Goal: Information Seeking & Learning: Find specific fact

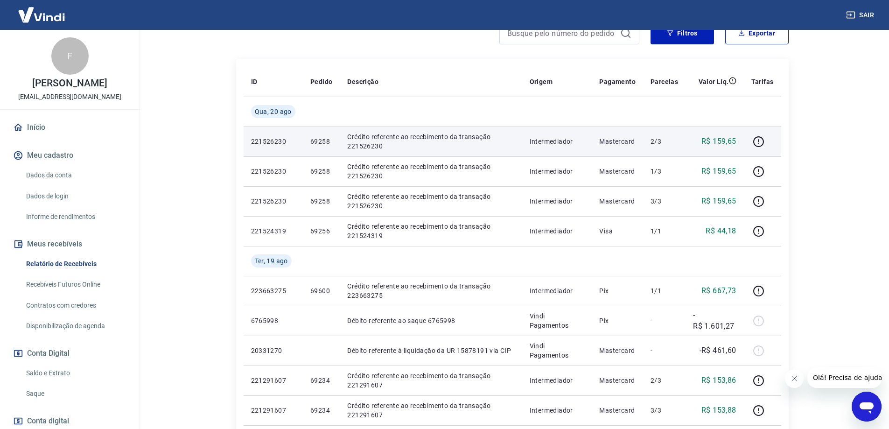
scroll to position [187, 0]
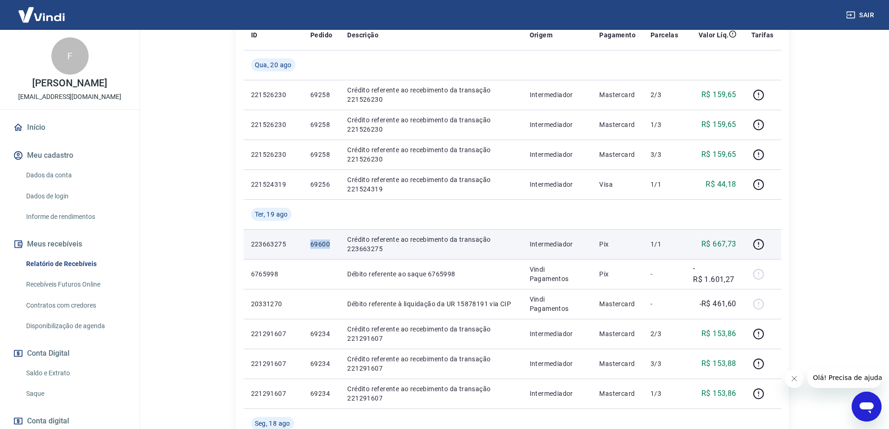
drag, startPoint x: 310, startPoint y: 243, endPoint x: 328, endPoint y: 246, distance: 18.5
click at [328, 246] on p "69600" at bounding box center [321, 243] width 22 height 9
copy p "69600"
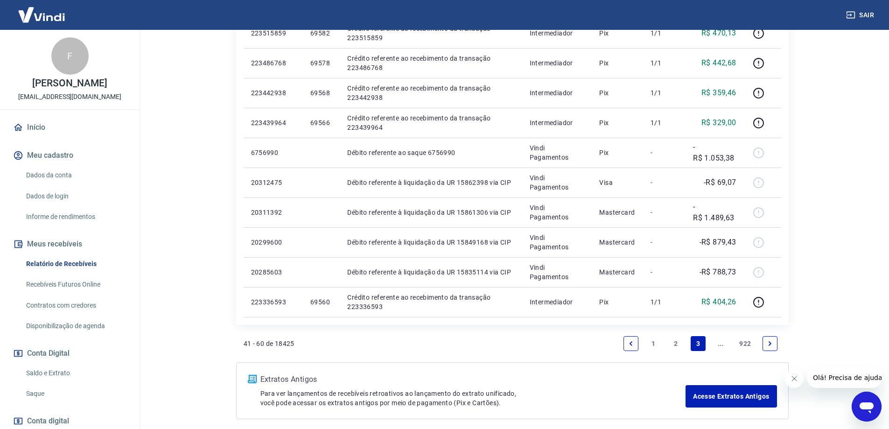
scroll to position [648, 0]
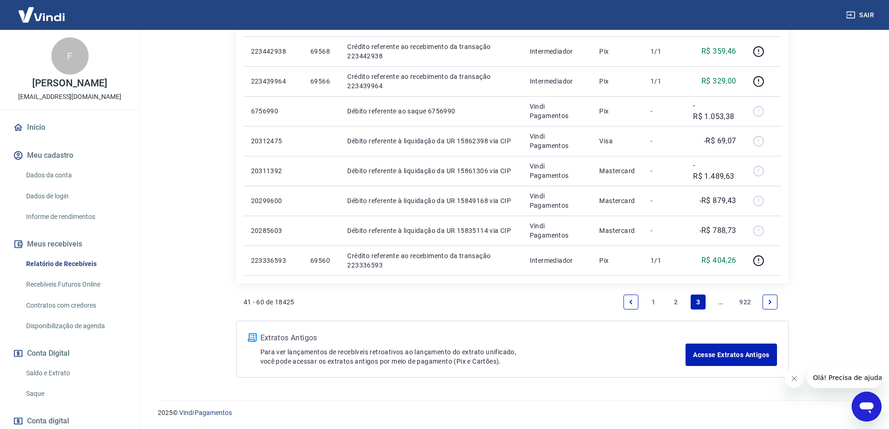
click at [675, 303] on link "2" at bounding box center [675, 301] width 15 height 15
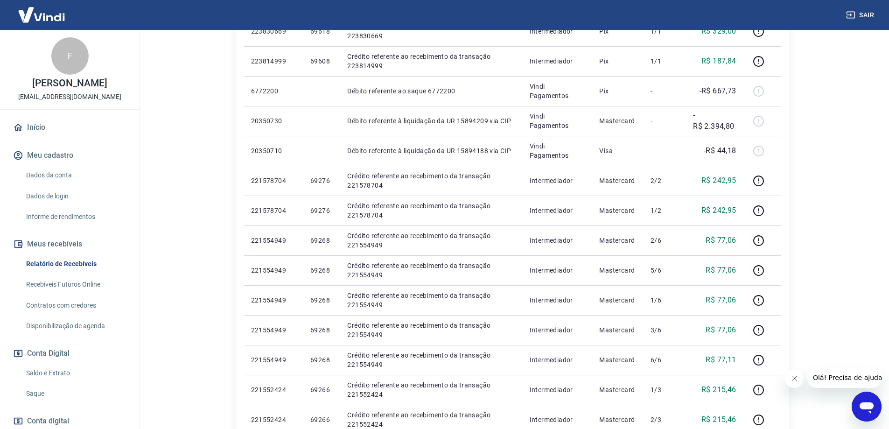
scroll to position [187, 0]
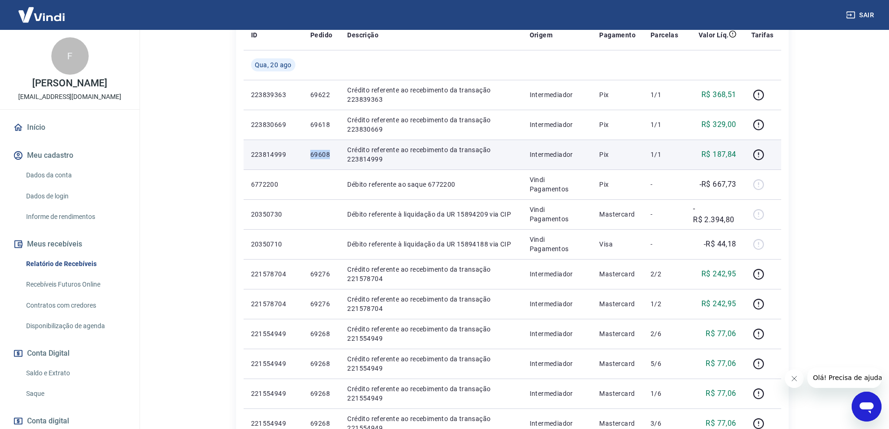
drag, startPoint x: 304, startPoint y: 153, endPoint x: 328, endPoint y: 154, distance: 24.7
click at [328, 154] on td "69608" at bounding box center [321, 155] width 37 height 30
copy p "69608"
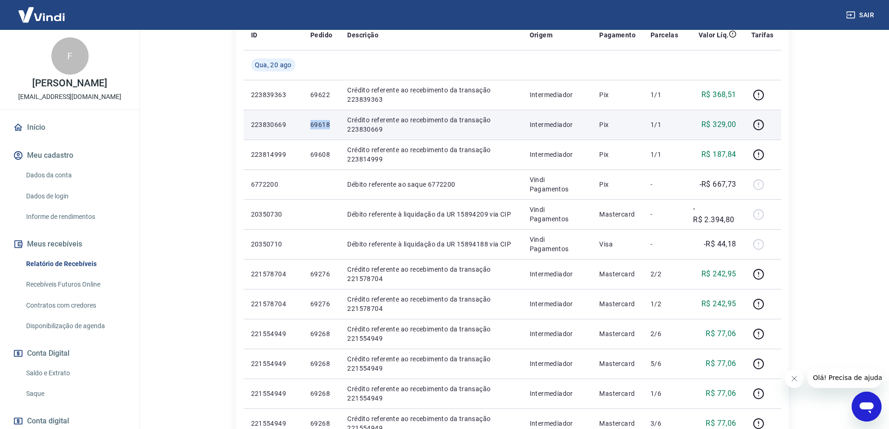
drag, startPoint x: 307, startPoint y: 130, endPoint x: 332, endPoint y: 130, distance: 25.2
click at [332, 130] on td "69618" at bounding box center [321, 125] width 37 height 30
copy p "69618"
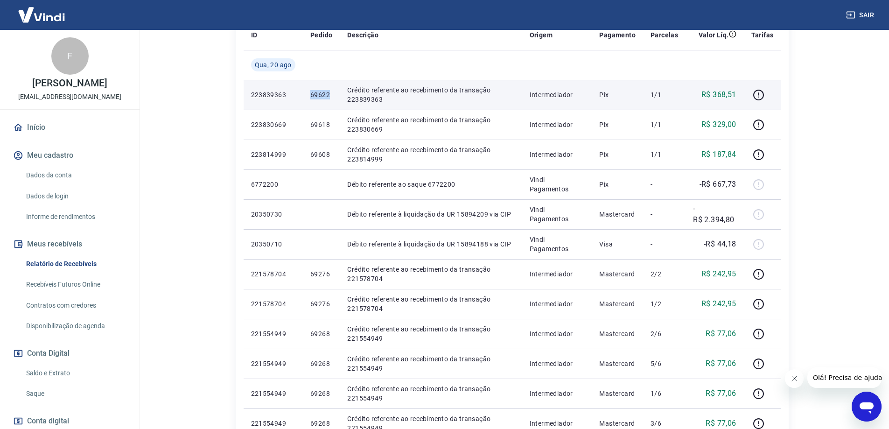
drag, startPoint x: 305, startPoint y: 93, endPoint x: 334, endPoint y: 97, distance: 28.7
click at [334, 97] on td "69622" at bounding box center [321, 95] width 37 height 30
copy p "69622"
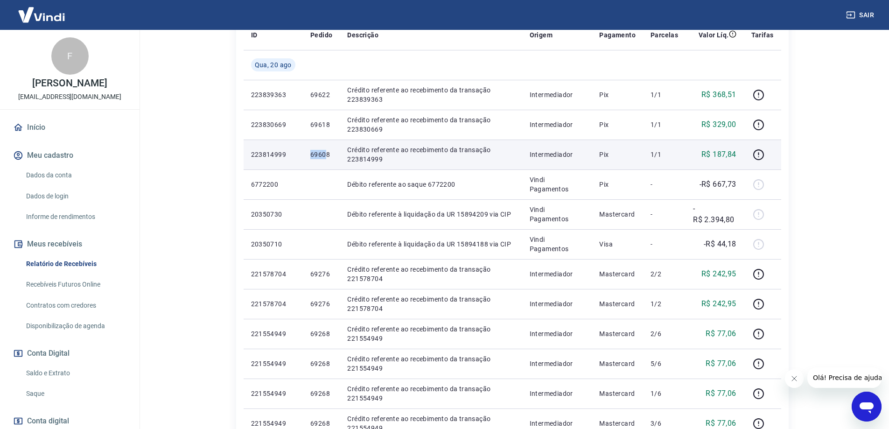
drag, startPoint x: 300, startPoint y: 153, endPoint x: 325, endPoint y: 155, distance: 25.3
click at [325, 155] on tr "223814999 69608 Crédito referente ao recebimento da transação 223814999 Interme…" at bounding box center [513, 155] width 538 height 30
click at [305, 167] on td "69608" at bounding box center [321, 155] width 37 height 30
drag, startPoint x: 294, startPoint y: 156, endPoint x: 334, endPoint y: 157, distance: 39.7
click at [334, 157] on tr "223814999 69608 Crédito referente ao recebimento da transação 223814999 Interme…" at bounding box center [513, 155] width 538 height 30
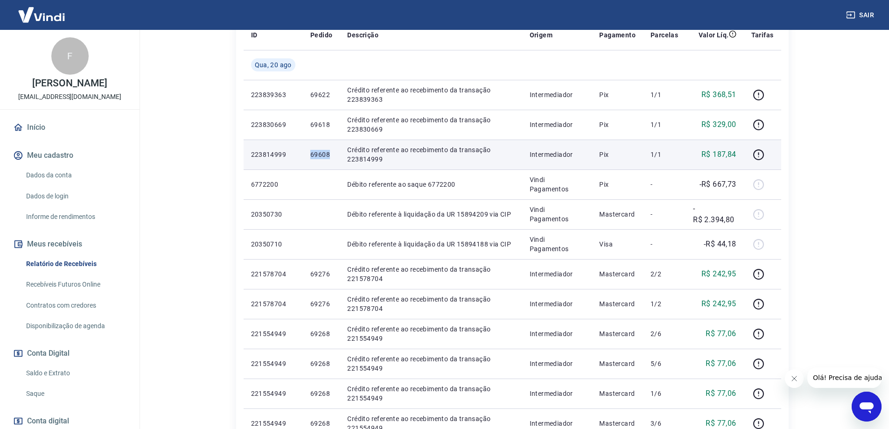
copy tr "69608"
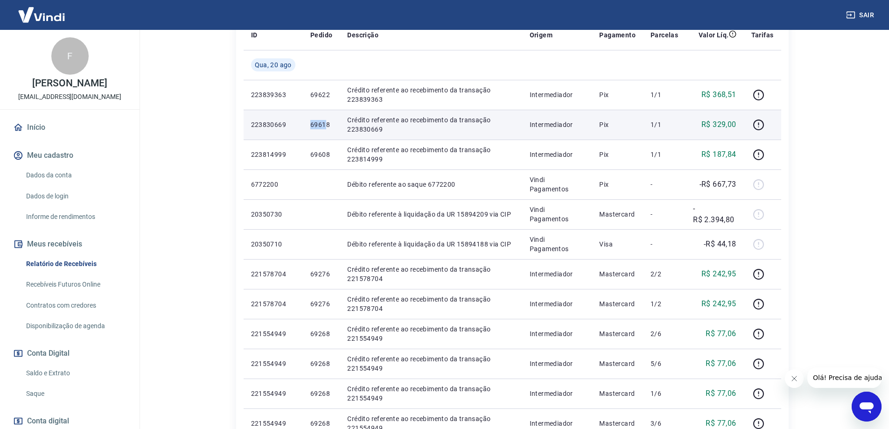
drag, startPoint x: 306, startPoint y: 127, endPoint x: 326, endPoint y: 127, distance: 20.1
click at [326, 127] on td "69618" at bounding box center [321, 125] width 37 height 30
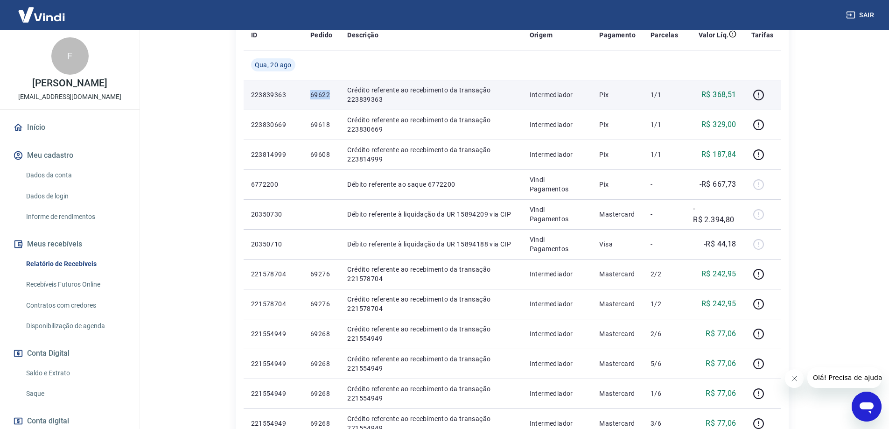
drag, startPoint x: 308, startPoint y: 96, endPoint x: 333, endPoint y: 97, distance: 24.8
click at [333, 97] on td "69622" at bounding box center [321, 95] width 37 height 30
copy p "69622"
